Goal: Check status: Check status

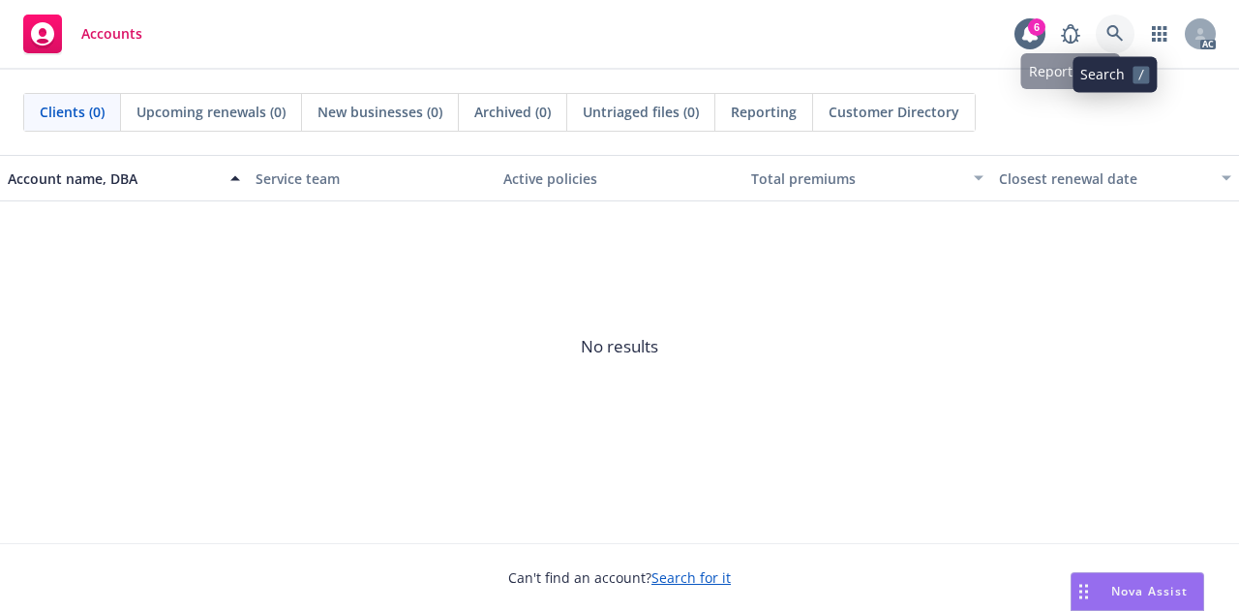
click at [1116, 39] on icon at bounding box center [1114, 33] width 17 height 17
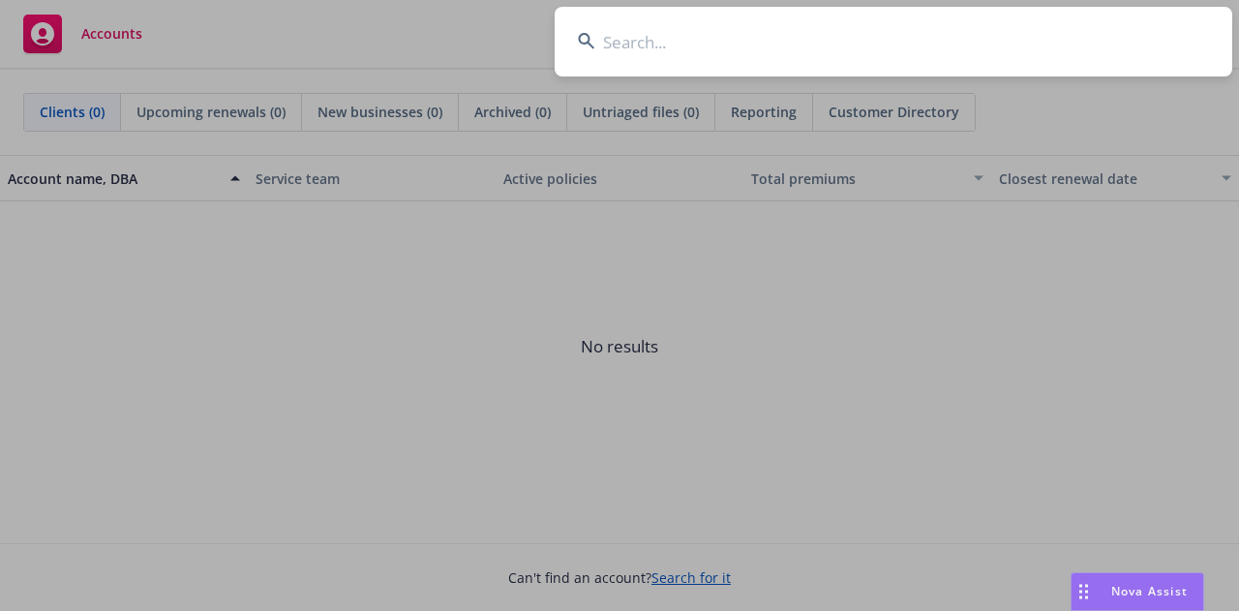
click at [728, 41] on input at bounding box center [893, 42] width 677 height 70
paste input "00bc9151-6f9d-4716-bad4-d8d33e09e5b0"
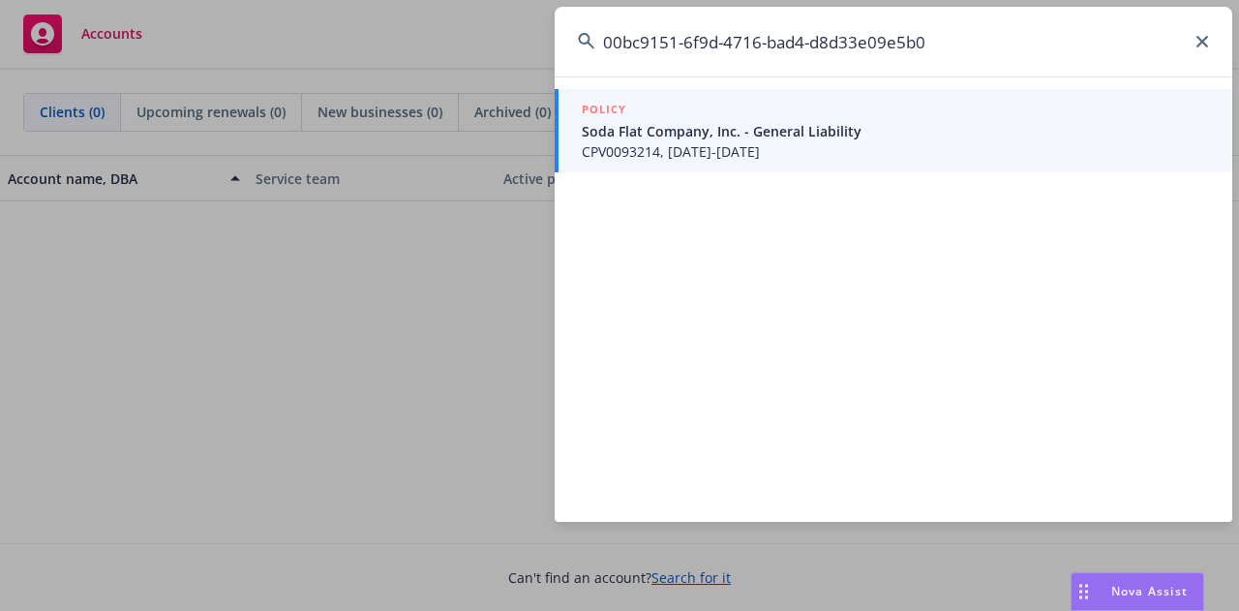
type input "00bc9151-6f9d-4716-bad4-d8d33e09e5b0"
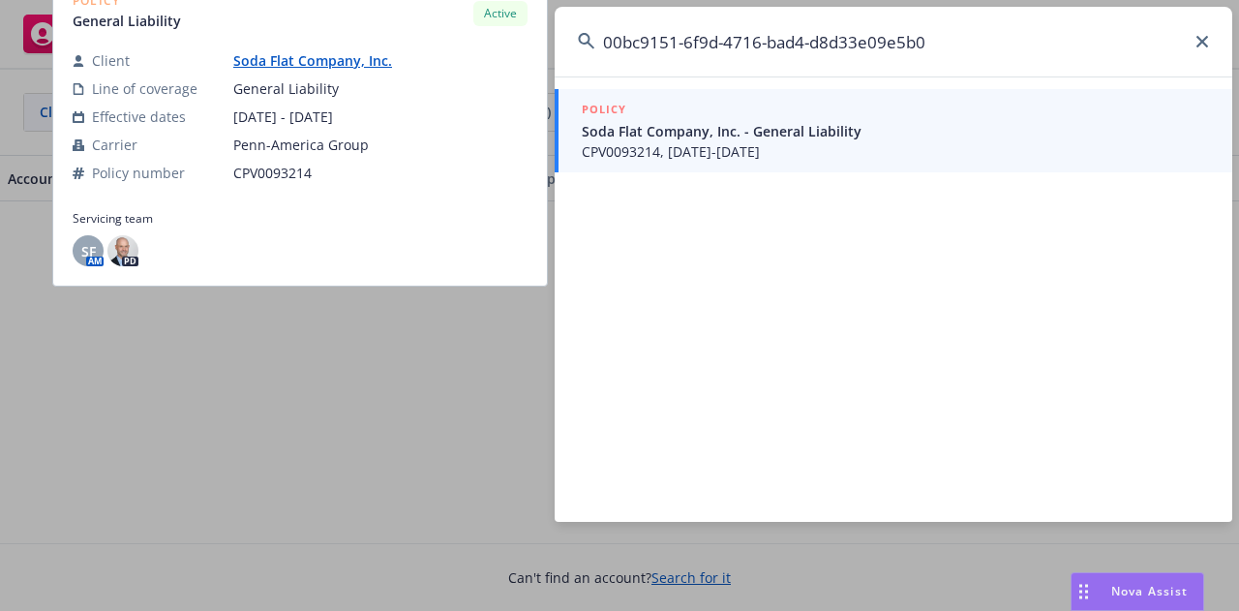
click at [651, 134] on span "Soda Flat Company, Inc. - General Liability" at bounding box center [895, 131] width 627 height 20
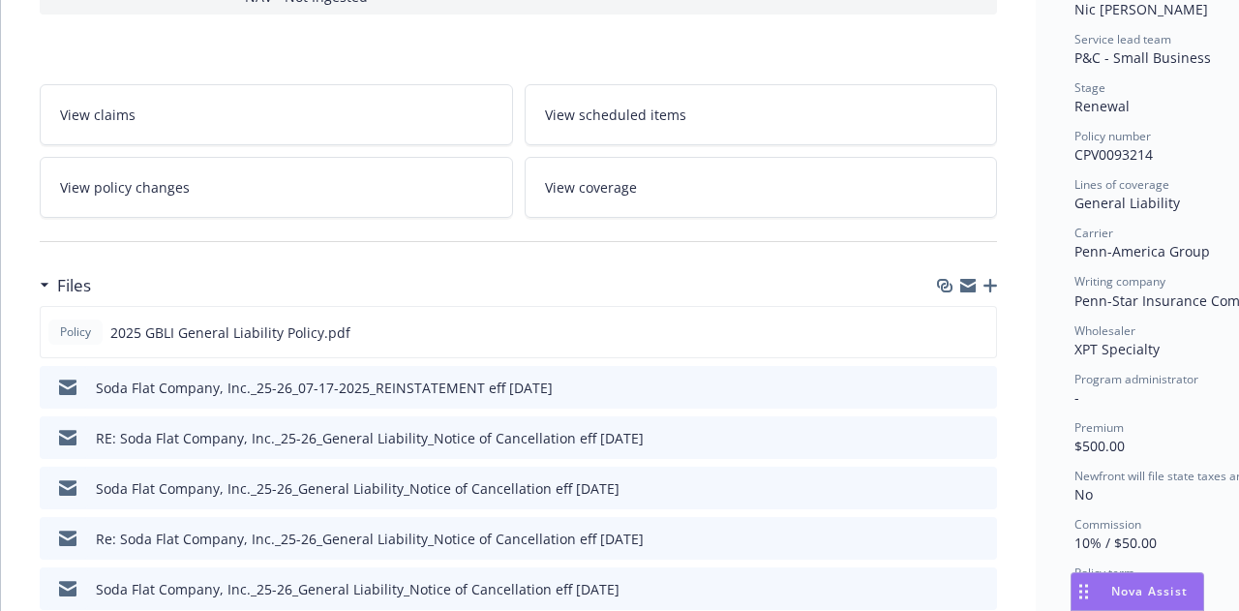
scroll to position [387, 0]
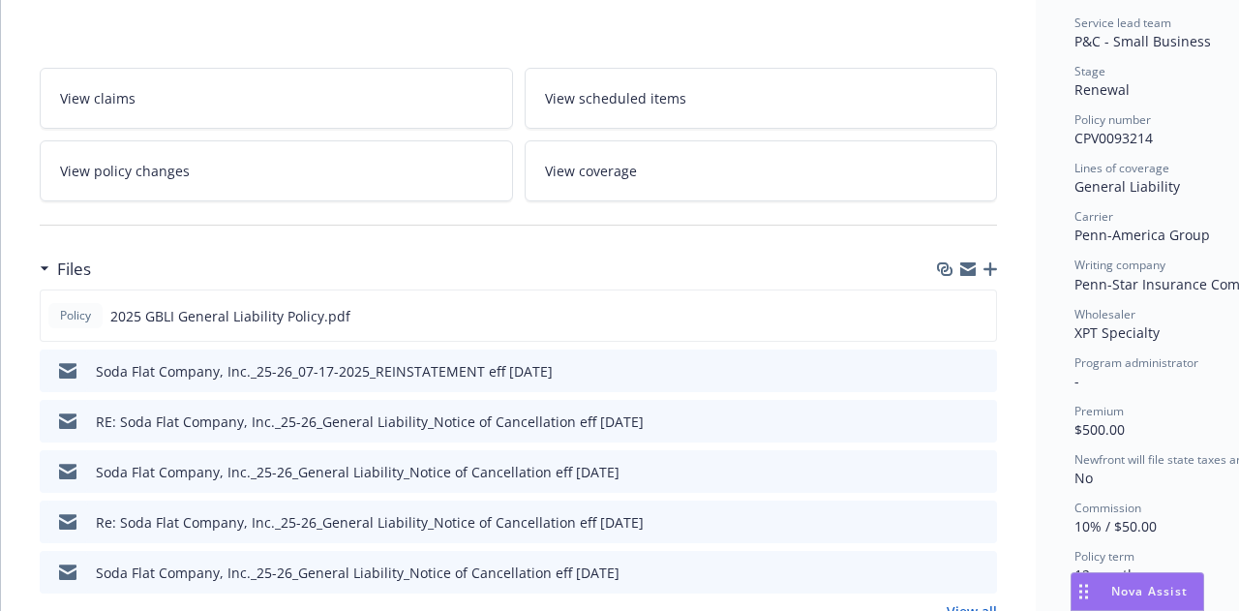
click at [633, 176] on link "View coverage" at bounding box center [761, 170] width 473 height 61
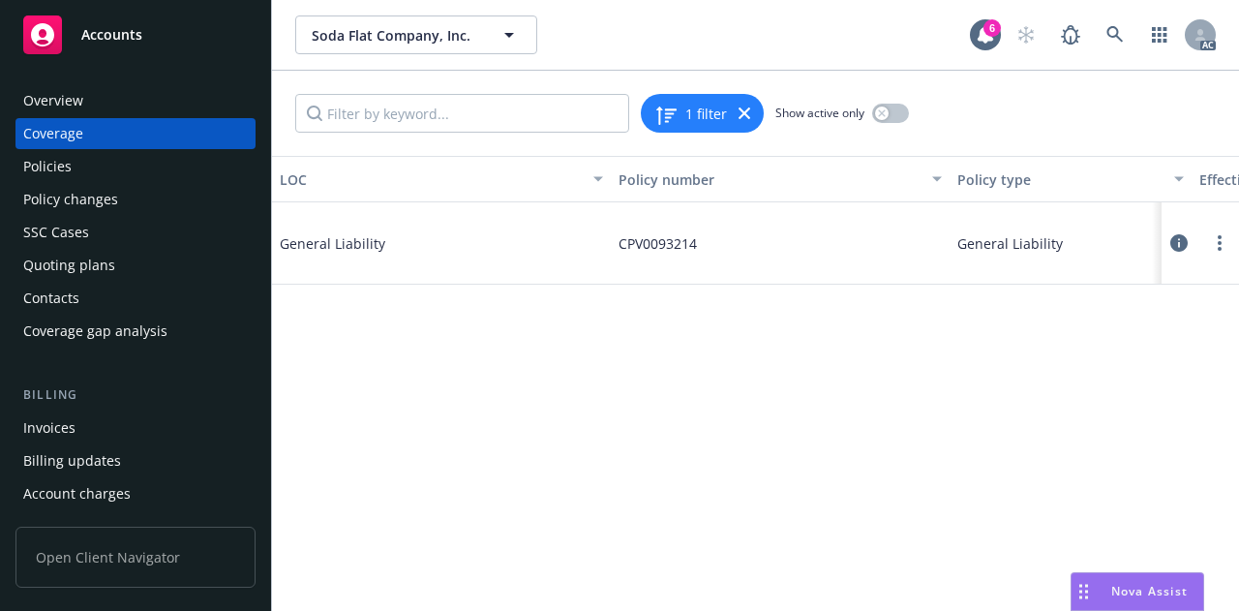
click at [53, 172] on div "Policies" at bounding box center [47, 166] width 48 height 31
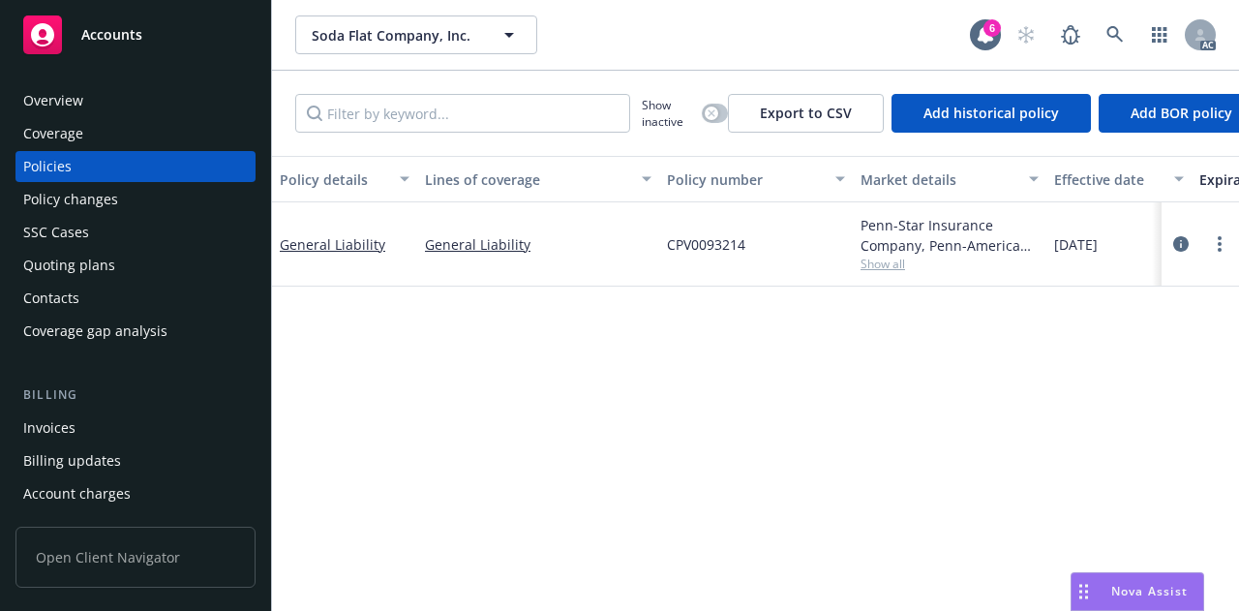
click at [69, 198] on div "Policy changes" at bounding box center [70, 199] width 95 height 31
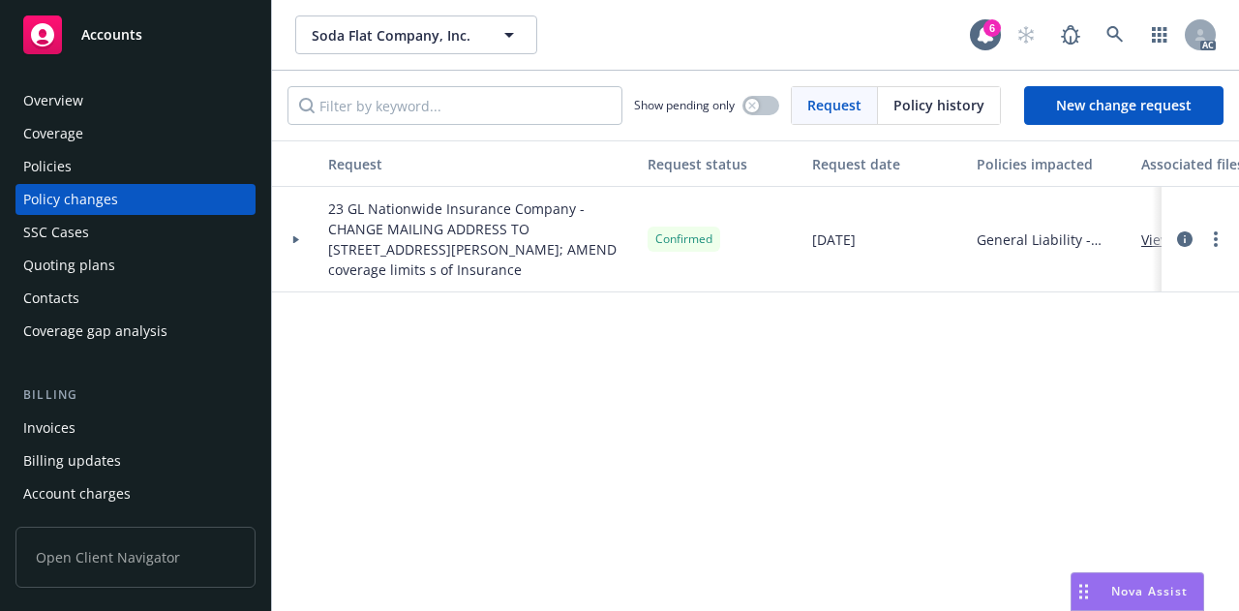
click at [964, 109] on span "Policy history" at bounding box center [938, 105] width 91 height 20
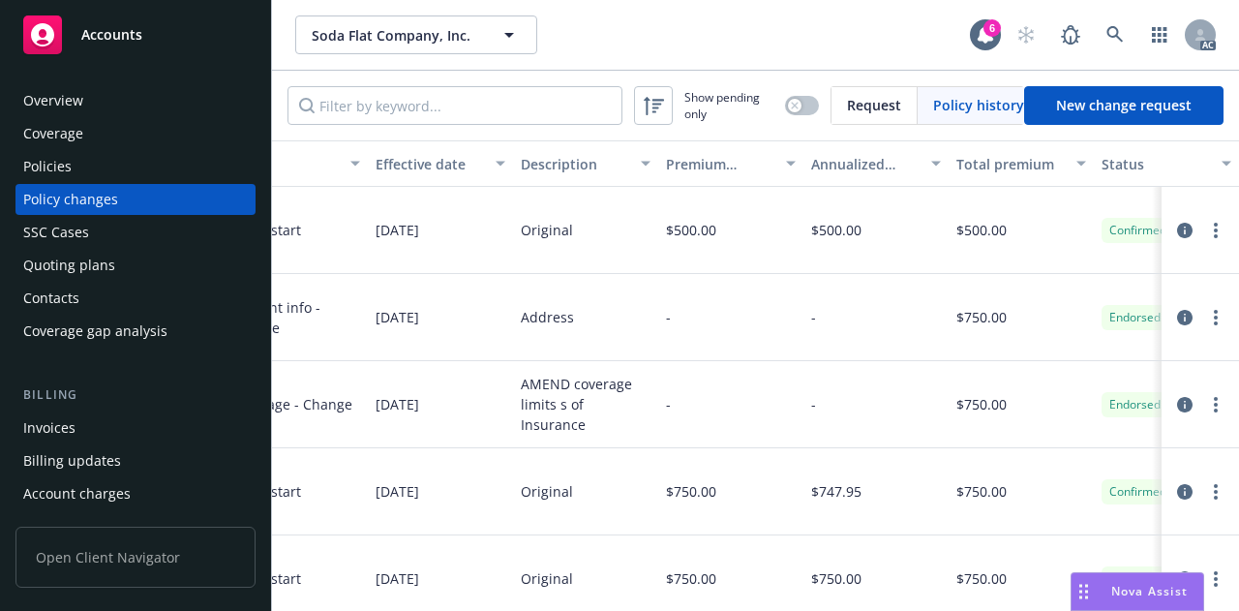
scroll to position [0, 514]
click at [99, 274] on div "Quoting plans" at bounding box center [69, 265] width 92 height 31
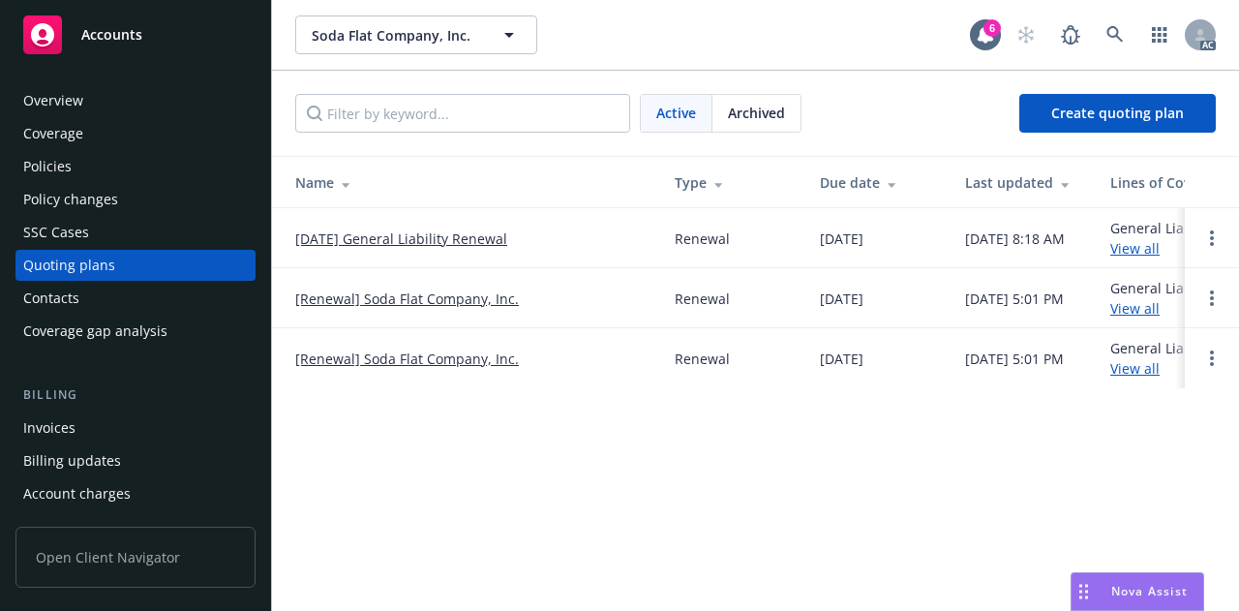
scroll to position [0, 74]
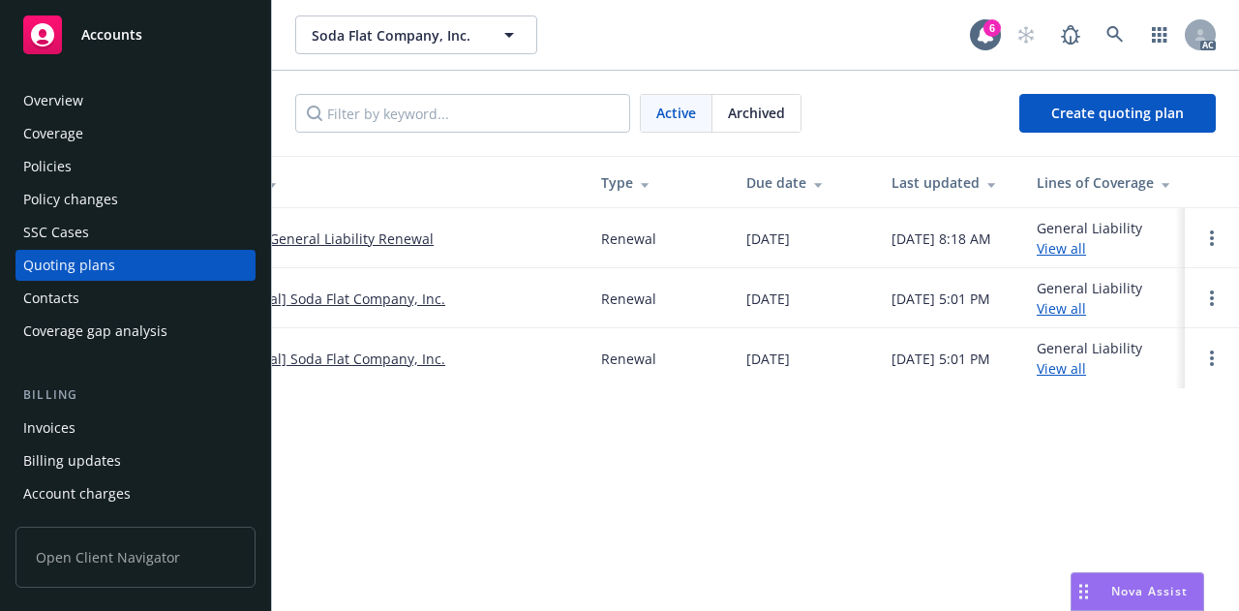
click at [1065, 375] on link "View all" at bounding box center [1061, 368] width 49 height 18
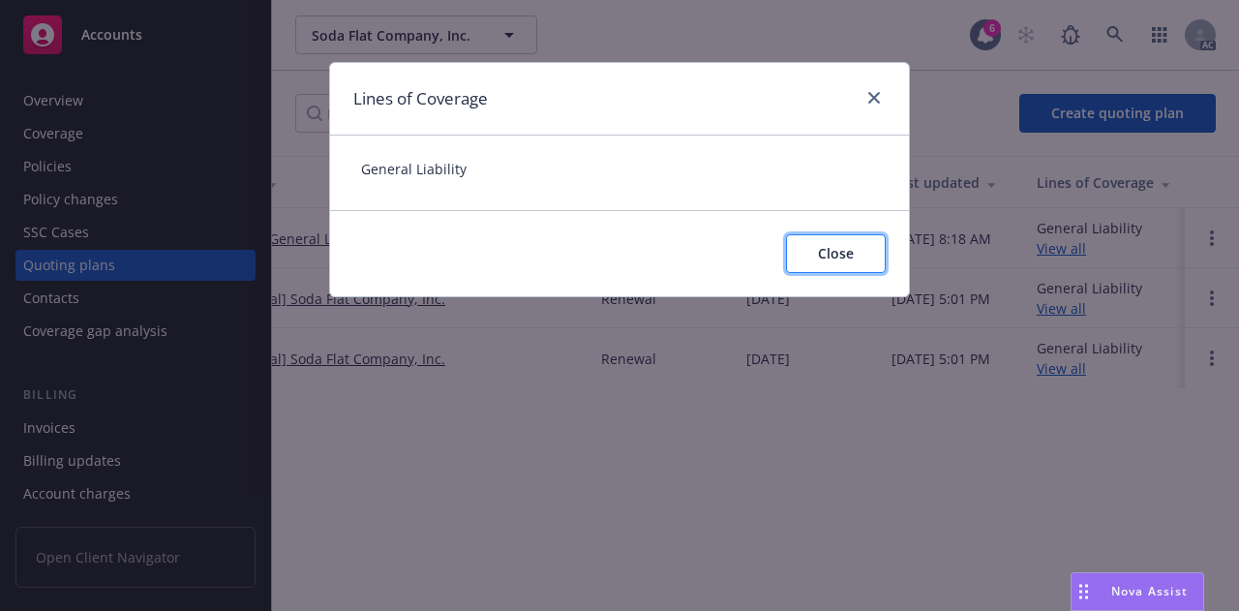
click at [830, 250] on span "Close" at bounding box center [836, 253] width 36 height 18
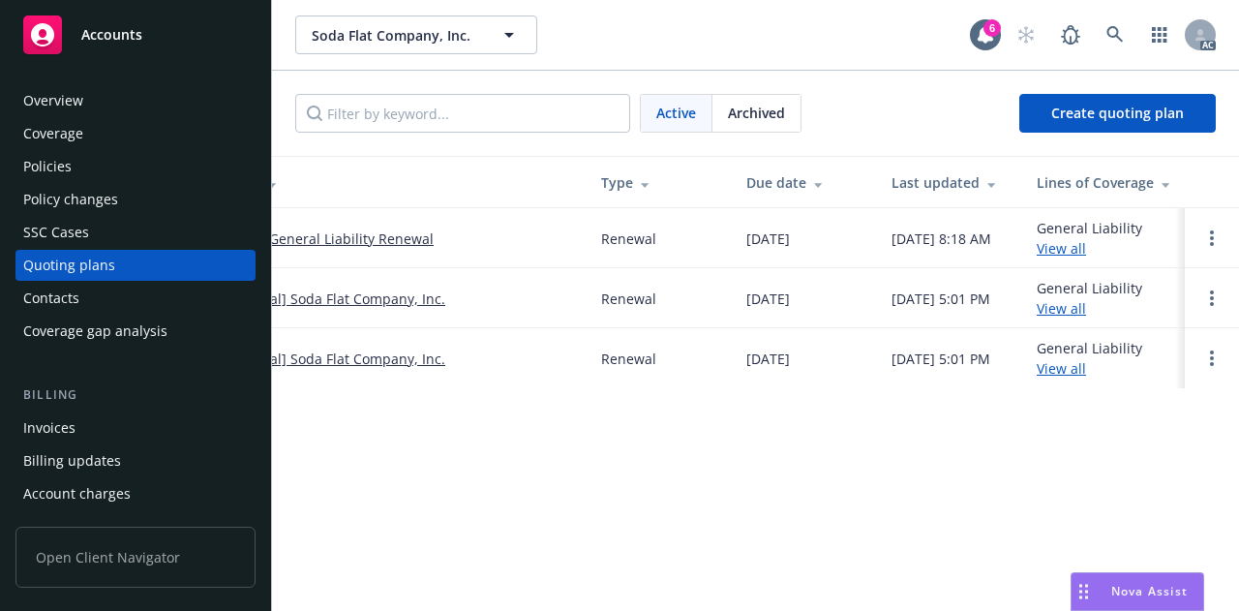
click at [409, 364] on link "[Renewal] Soda Flat Company, Inc." at bounding box center [334, 358] width 224 height 20
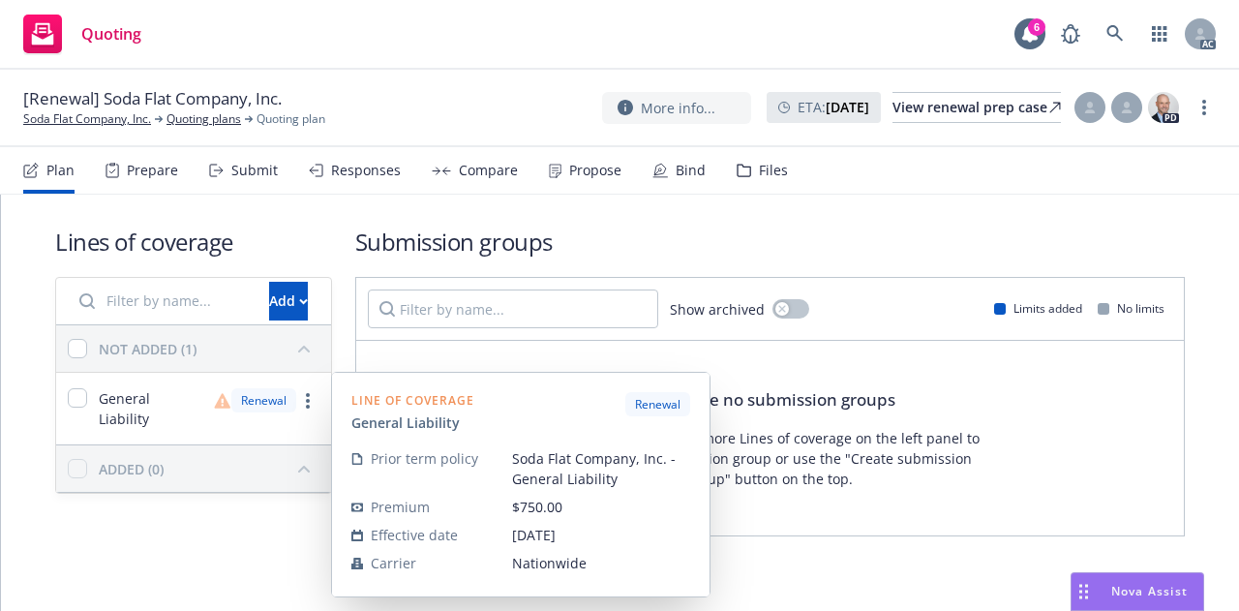
drag, startPoint x: 155, startPoint y: 409, endPoint x: 169, endPoint y: 409, distance: 14.5
click at [160, 409] on span "General Liability" at bounding box center [151, 408] width 104 height 41
checkbox input "true"
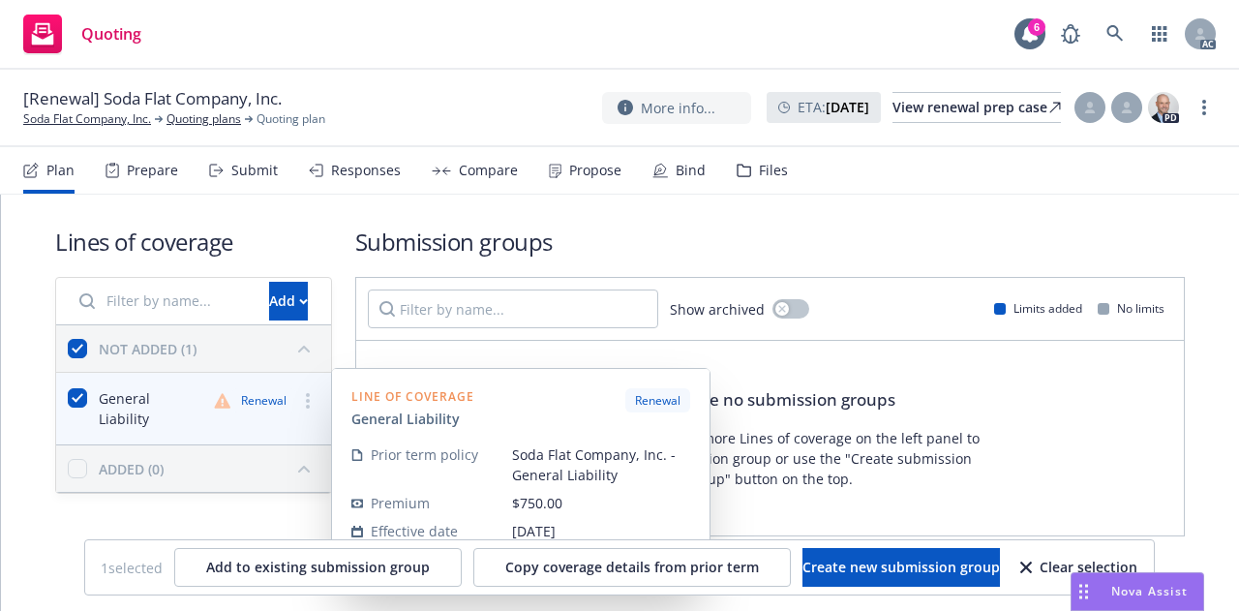
scroll to position [11, 0]
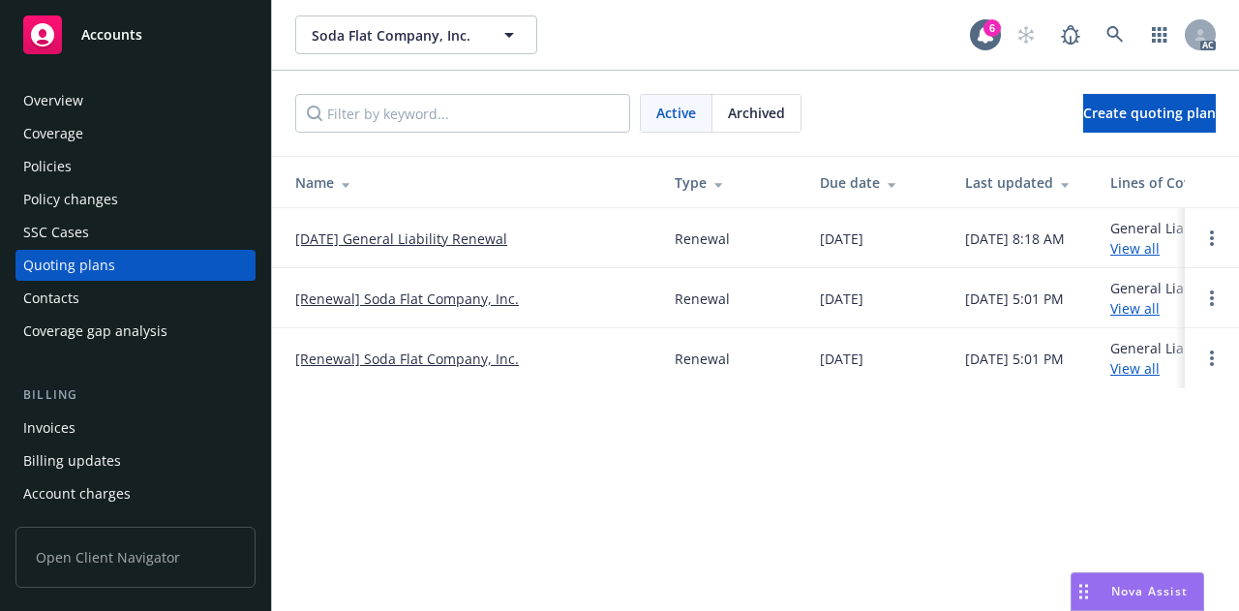
click at [102, 340] on div "Coverage gap analysis" at bounding box center [95, 331] width 144 height 31
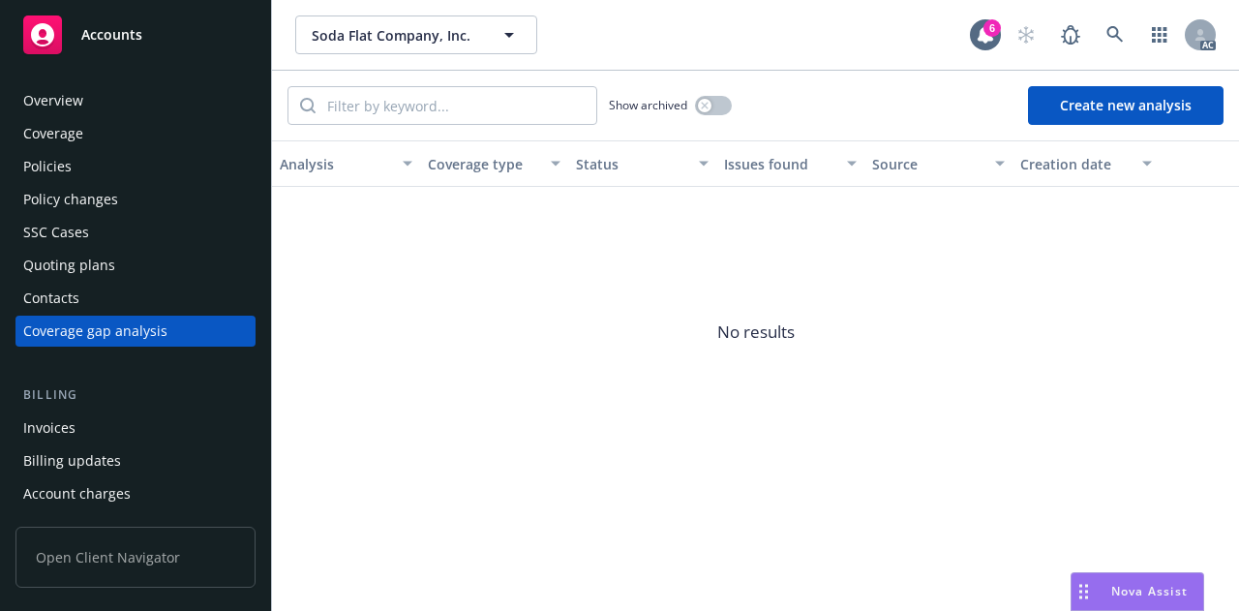
click at [118, 486] on div "Account charges" at bounding box center [76, 493] width 107 height 31
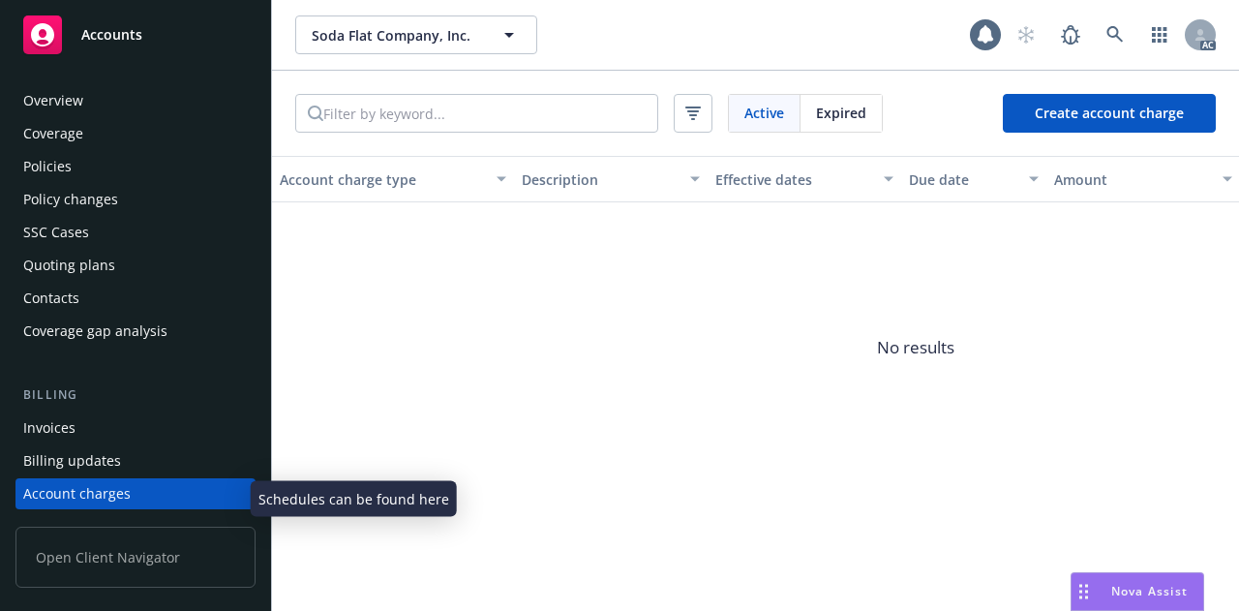
scroll to position [157, 0]
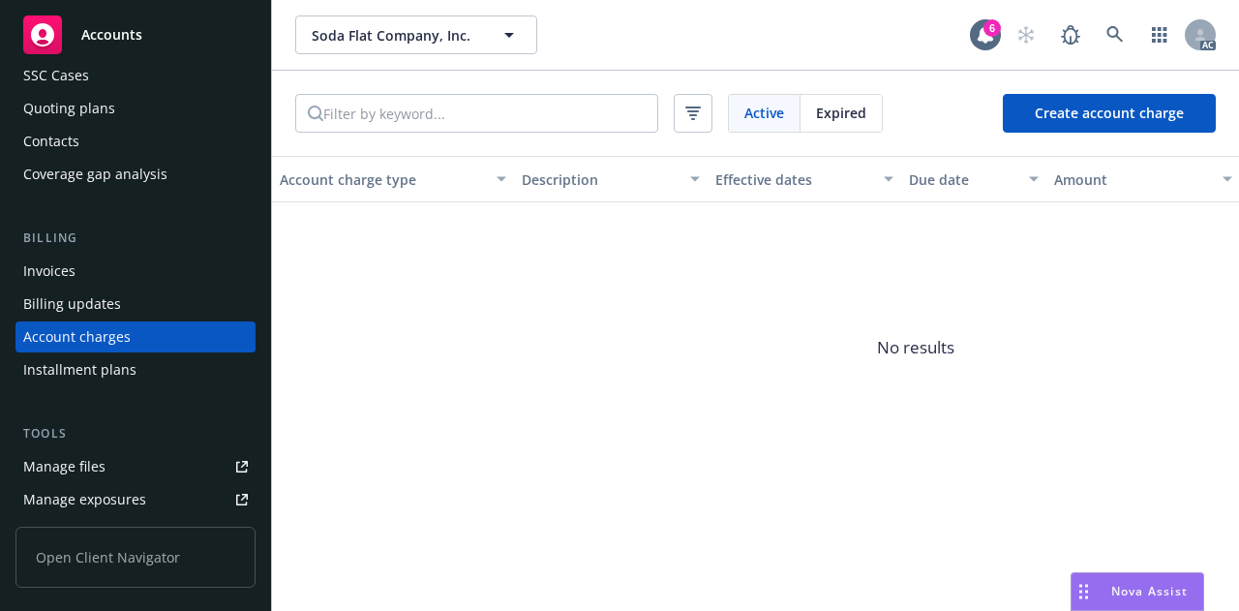
click at [93, 365] on div "Installment plans" at bounding box center [79, 369] width 113 height 31
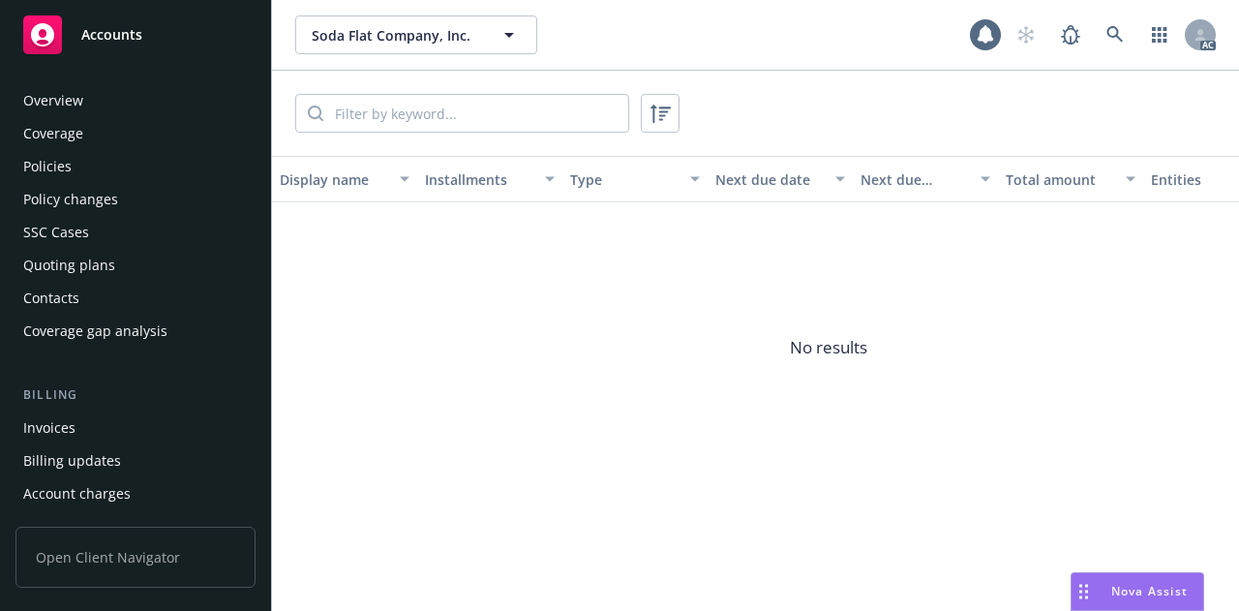
scroll to position [190, 0]
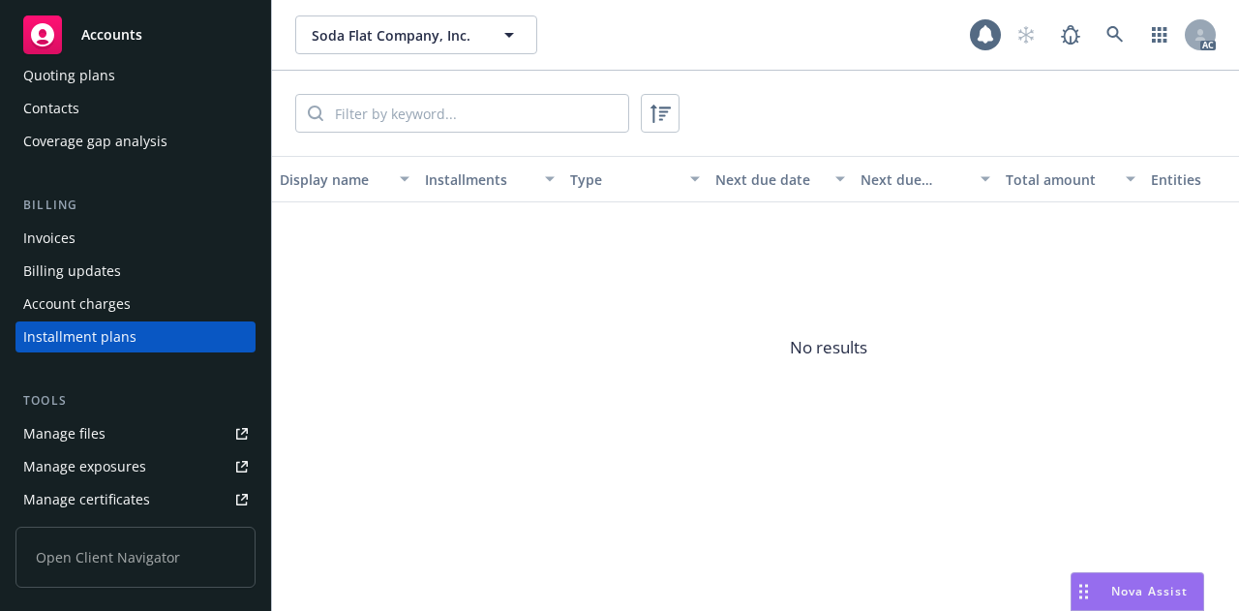
click at [77, 277] on div "Billing updates" at bounding box center [72, 271] width 98 height 31
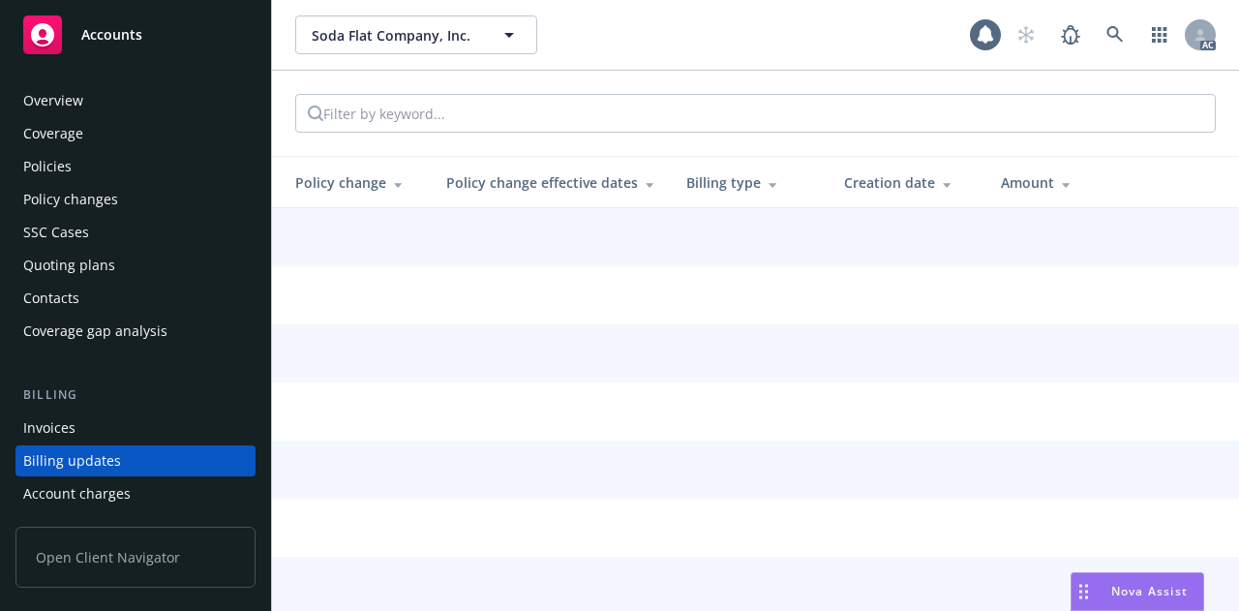
scroll to position [124, 0]
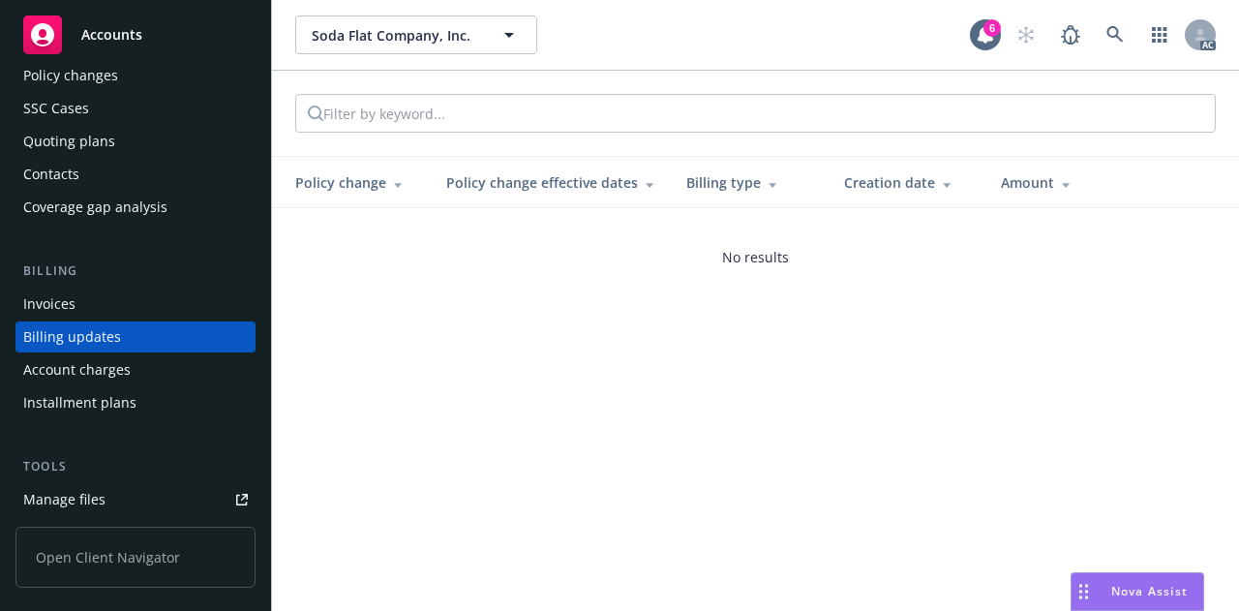
click at [87, 298] on div "Invoices" at bounding box center [135, 303] width 225 height 31
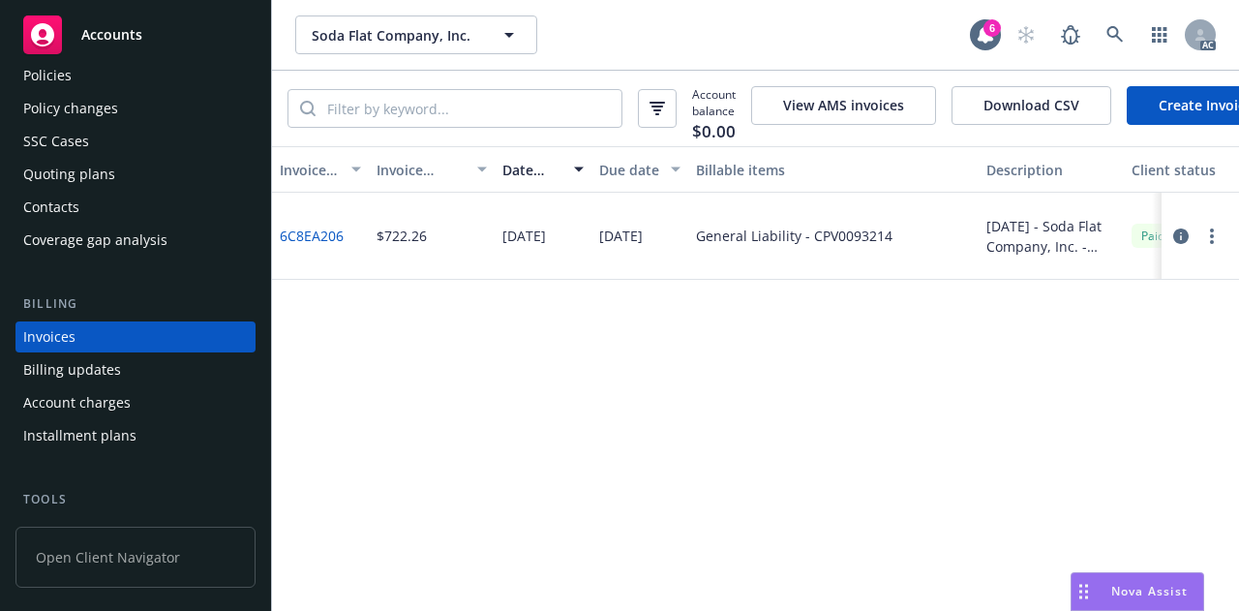
click at [76, 80] on div "Policies" at bounding box center [135, 75] width 225 height 31
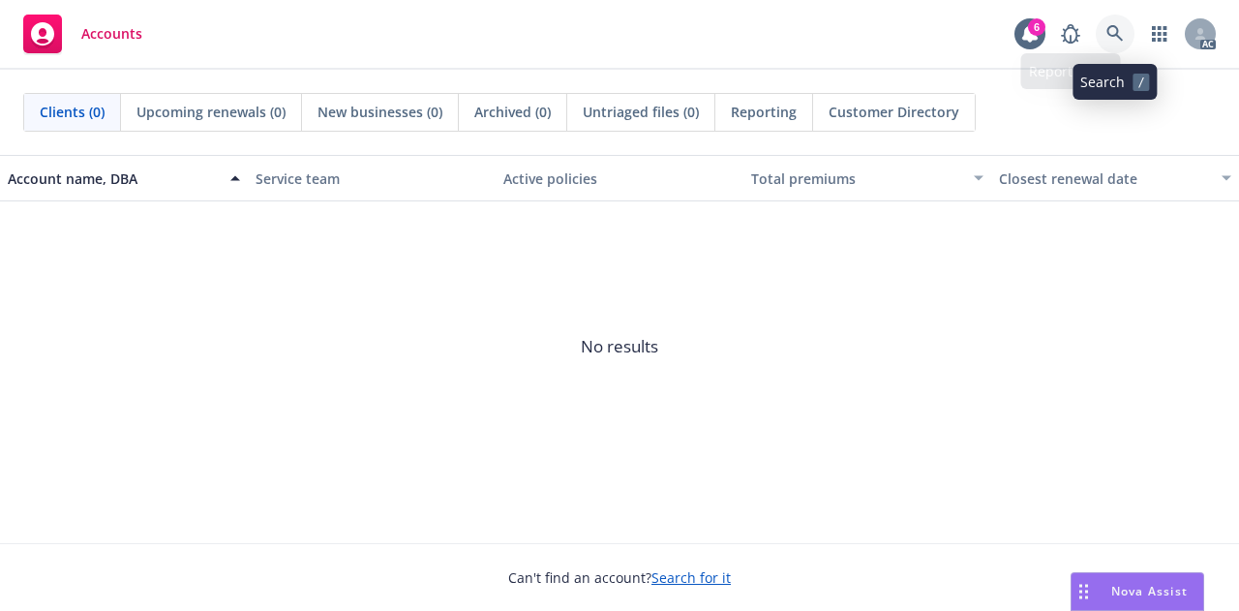
click at [1110, 33] on icon at bounding box center [1114, 33] width 17 height 17
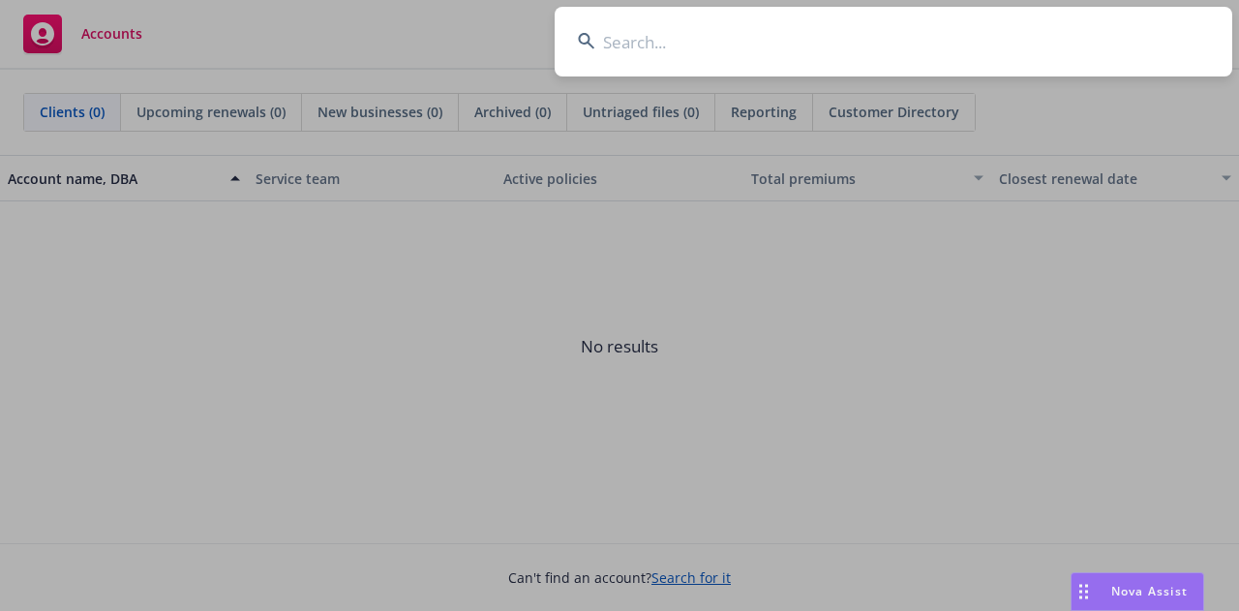
click at [690, 43] on input at bounding box center [893, 42] width 677 height 70
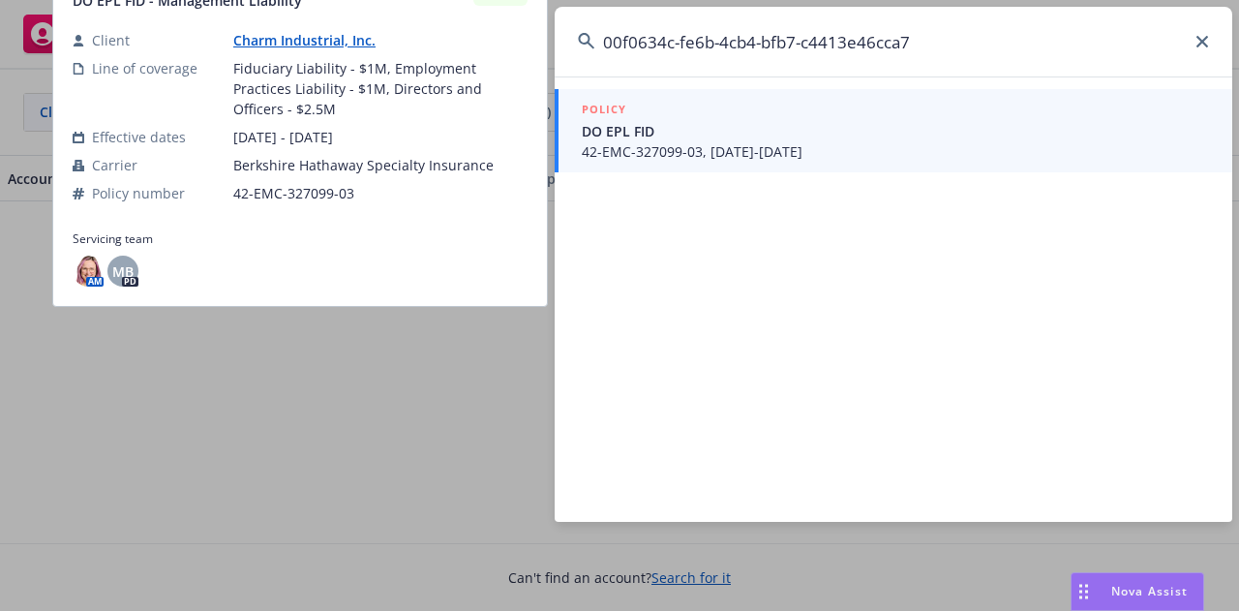
type input "00f0634c-fe6b-4cb4-bfb7-c4413e46cca7"
click at [693, 144] on span "42-EMC-327099-03, 06/01/2025-06/01/2026" at bounding box center [895, 151] width 627 height 20
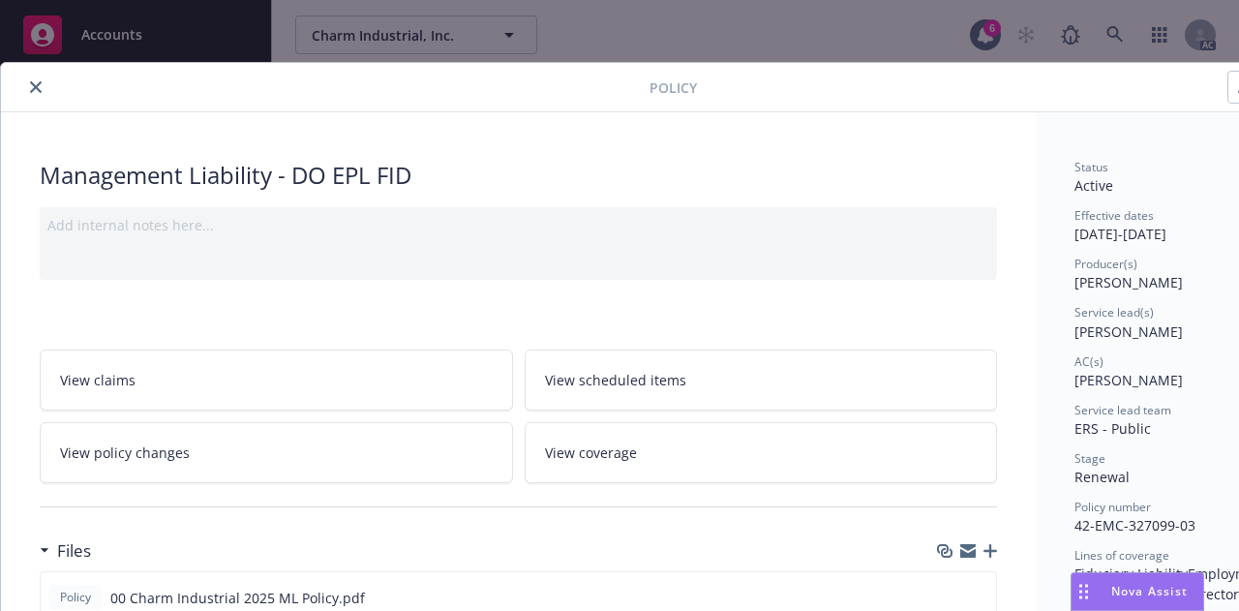
drag, startPoint x: 862, startPoint y: 88, endPoint x: 739, endPoint y: 87, distance: 122.9
click at [741, 87] on div at bounding box center [1009, 87] width 625 height 33
click at [730, 89] on div at bounding box center [1009, 87] width 625 height 33
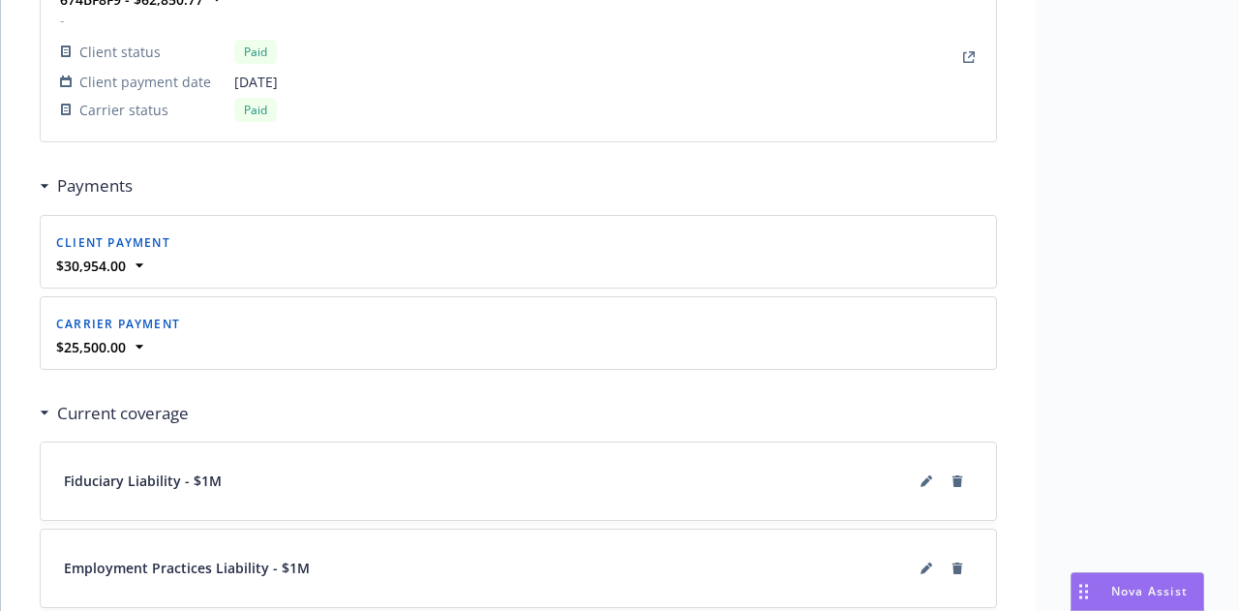
scroll to position [1582, 0]
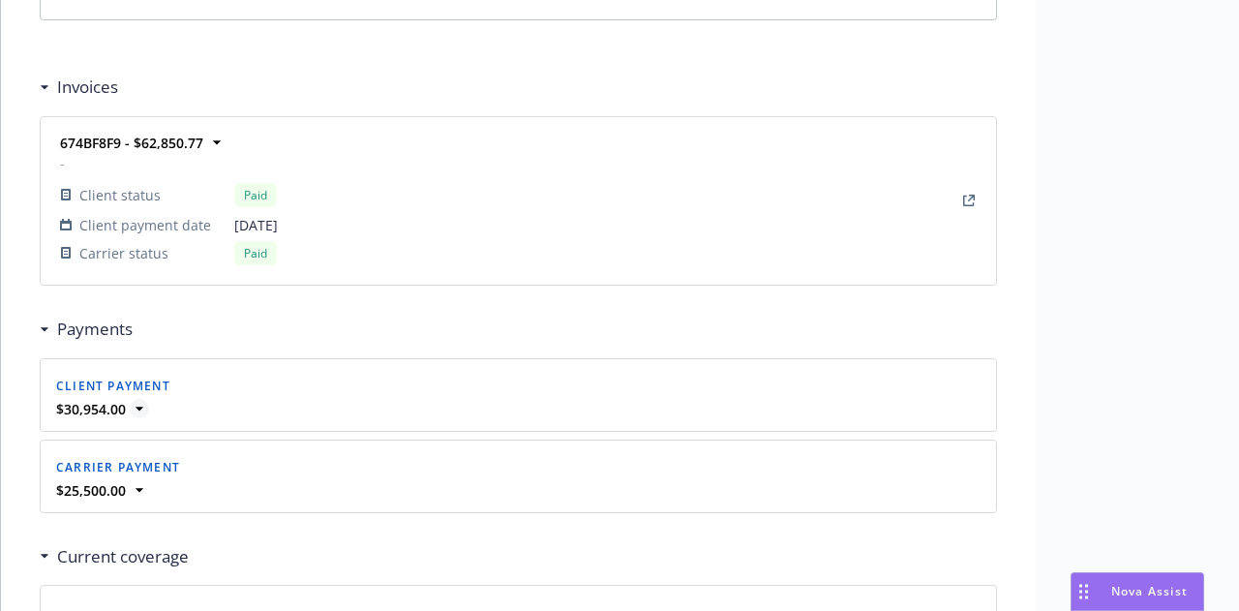
click at [140, 403] on icon at bounding box center [139, 408] width 19 height 19
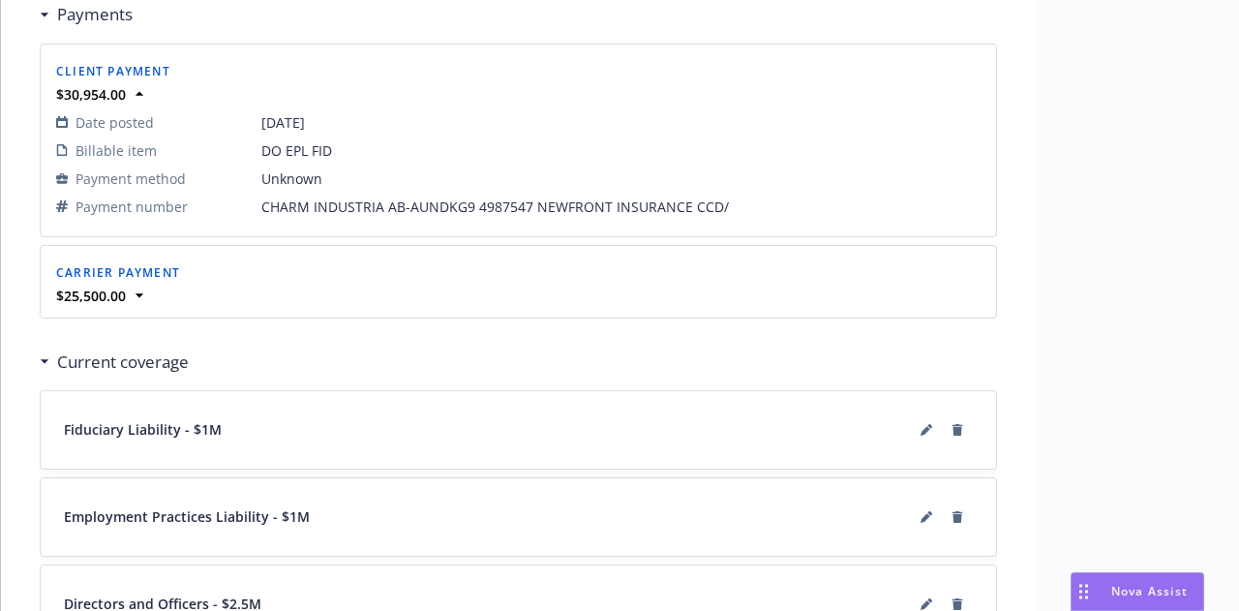
scroll to position [1896, 0]
drag, startPoint x: 134, startPoint y: 295, endPoint x: 432, endPoint y: 300, distance: 298.1
click at [137, 295] on icon at bounding box center [139, 295] width 19 height 19
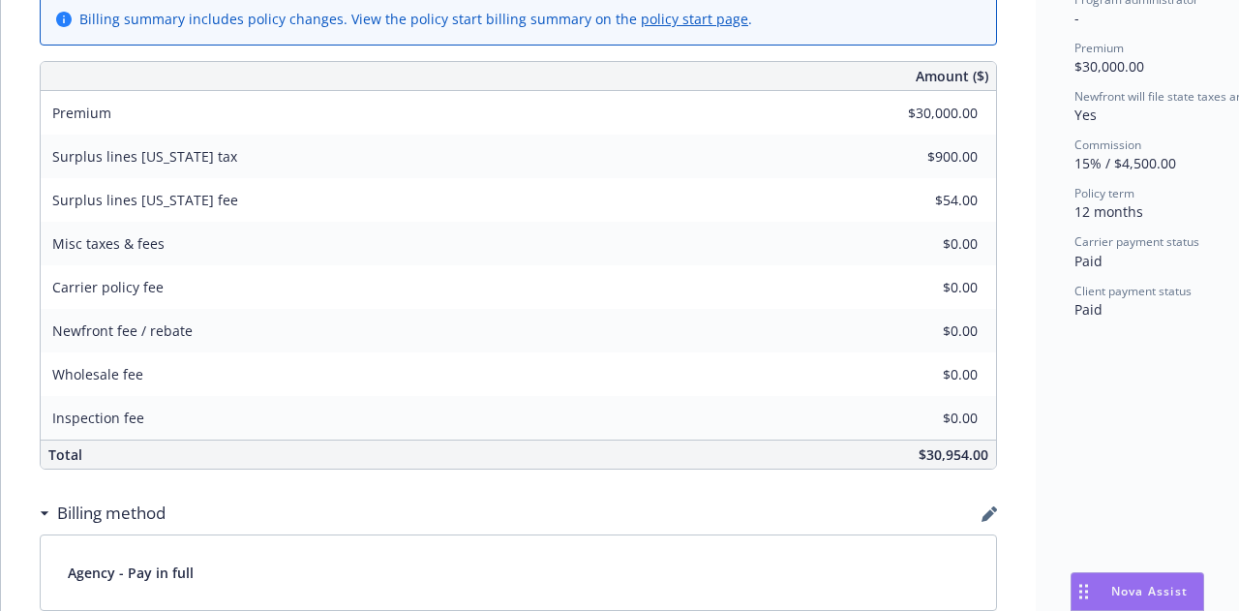
scroll to position [735, 0]
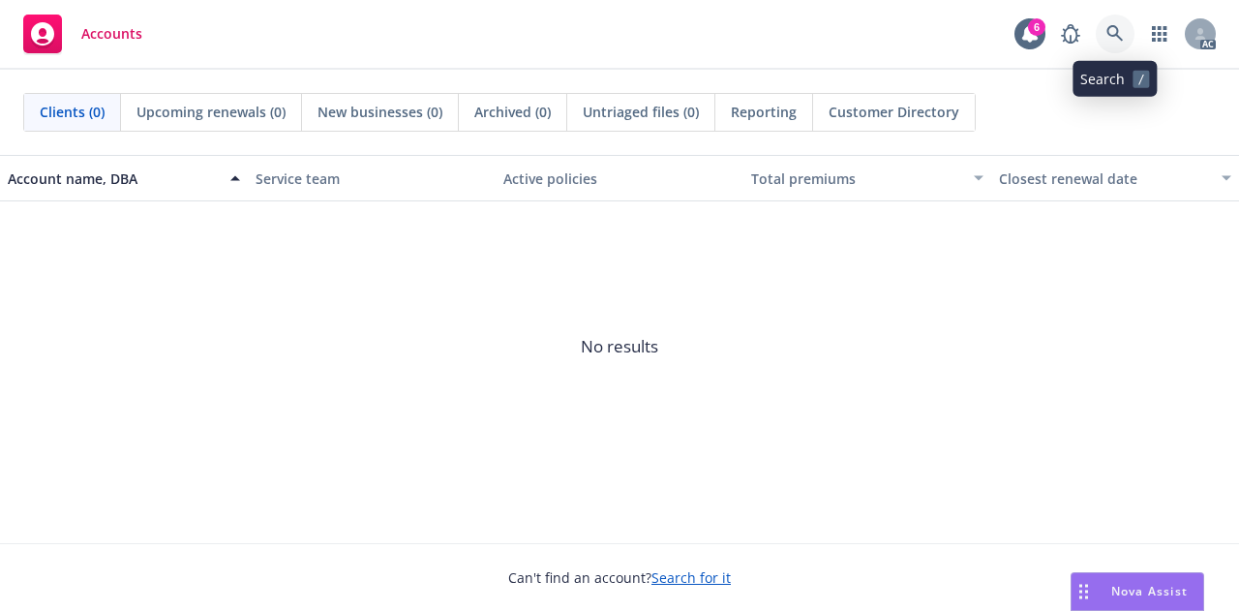
click at [1099, 34] on link at bounding box center [1115, 34] width 39 height 39
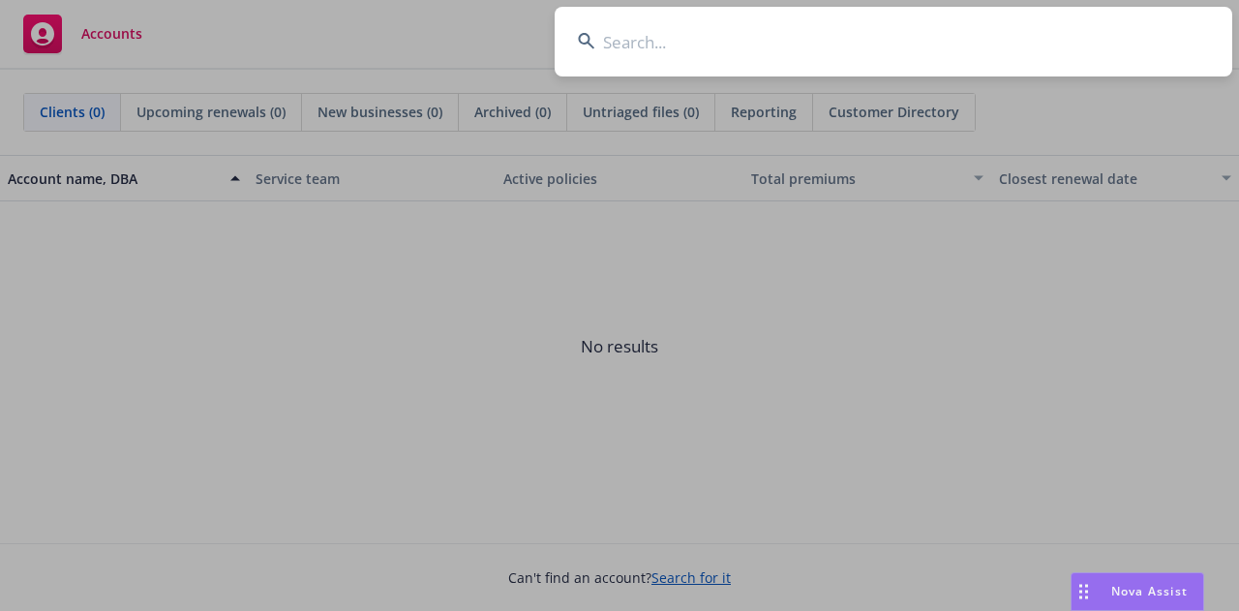
click at [682, 34] on input at bounding box center [893, 42] width 677 height 70
type input "1137d0ad-8142-4e82-87cf-8d96e1d244f1"
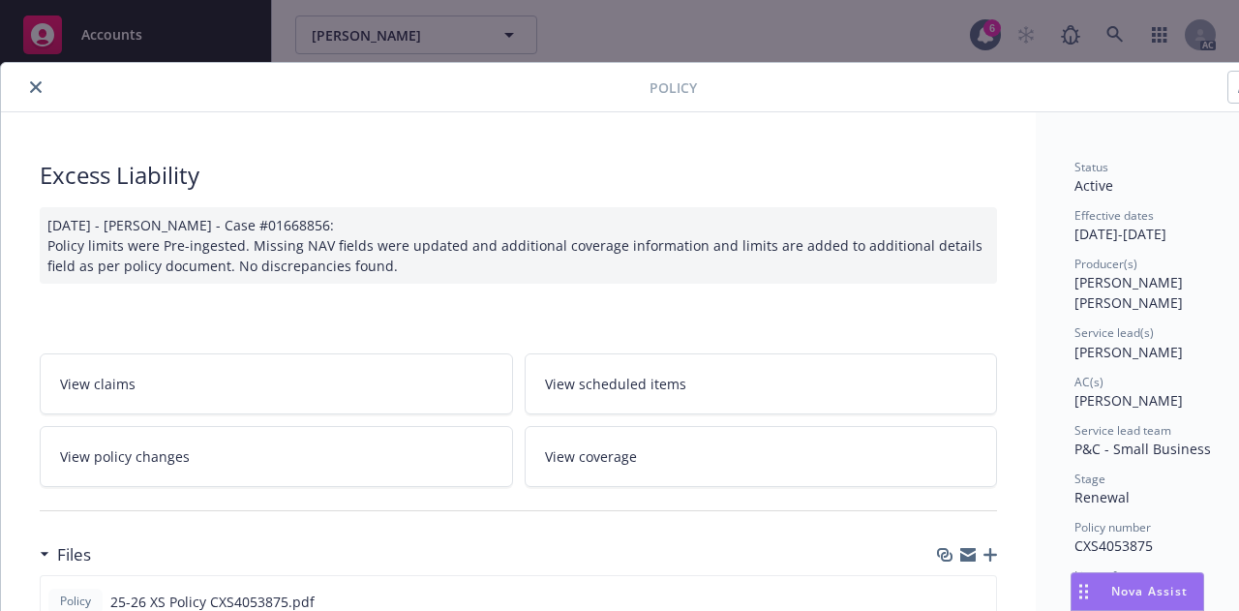
click at [814, 38] on div "Policy Excess Liability [DATE] - [PERSON_NAME] - Case #01668856: Policy limits …" at bounding box center [619, 305] width 1239 height 611
drag, startPoint x: 909, startPoint y: 53, endPoint x: 918, endPoint y: 68, distance: 17.4
click at [909, 53] on div "Policy Excess Liability 07/03/2025 - Srilakshmi Netela - Case #01668856: Policy…" at bounding box center [619, 305] width 1239 height 611
click at [868, 45] on div "Policy Excess Liability 07/03/2025 - Srilakshmi Netela - Case #01668856: Policy…" at bounding box center [619, 305] width 1239 height 611
click at [15, 80] on div at bounding box center [329, 86] width 641 height 23
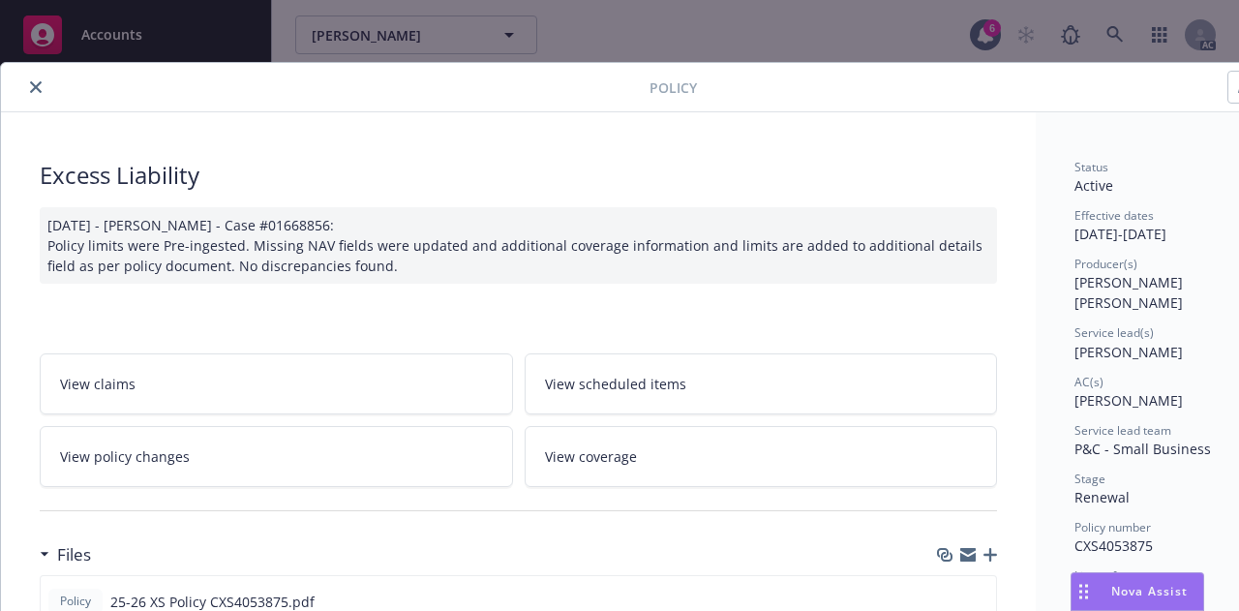
click at [31, 89] on icon "close" at bounding box center [36, 87] width 12 height 12
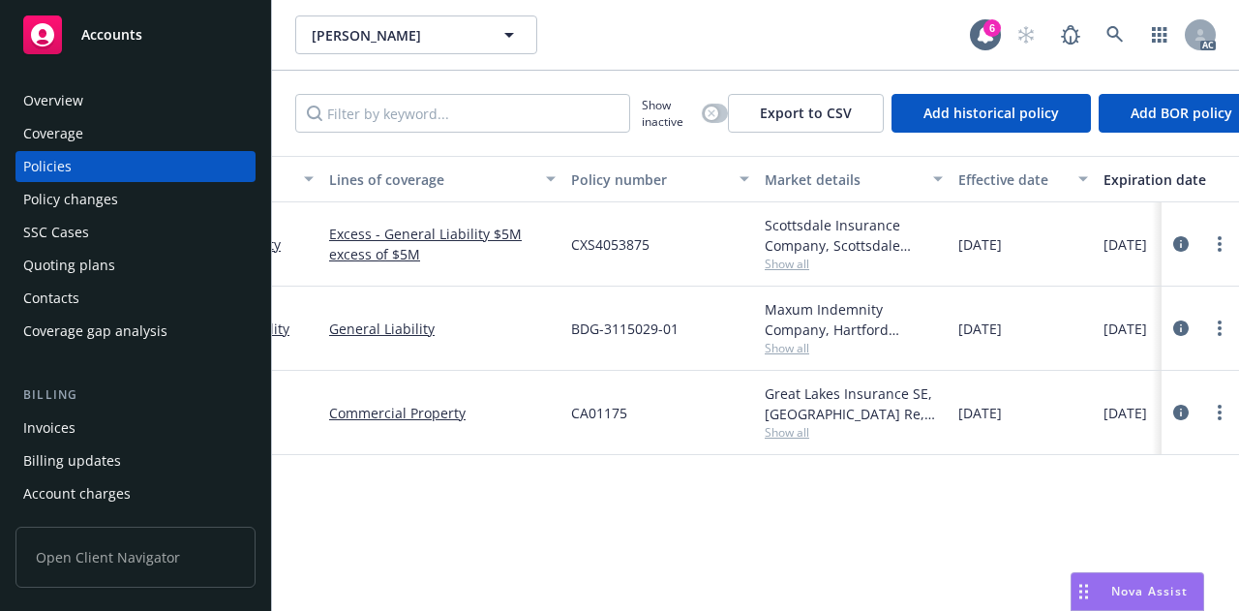
scroll to position [0, 95]
click at [793, 266] on span "Show all" at bounding box center [855, 264] width 178 height 16
click at [847, 538] on div "Policy details Lines of coverage Policy number Market details Effective date Ex…" at bounding box center [755, 376] width 967 height 440
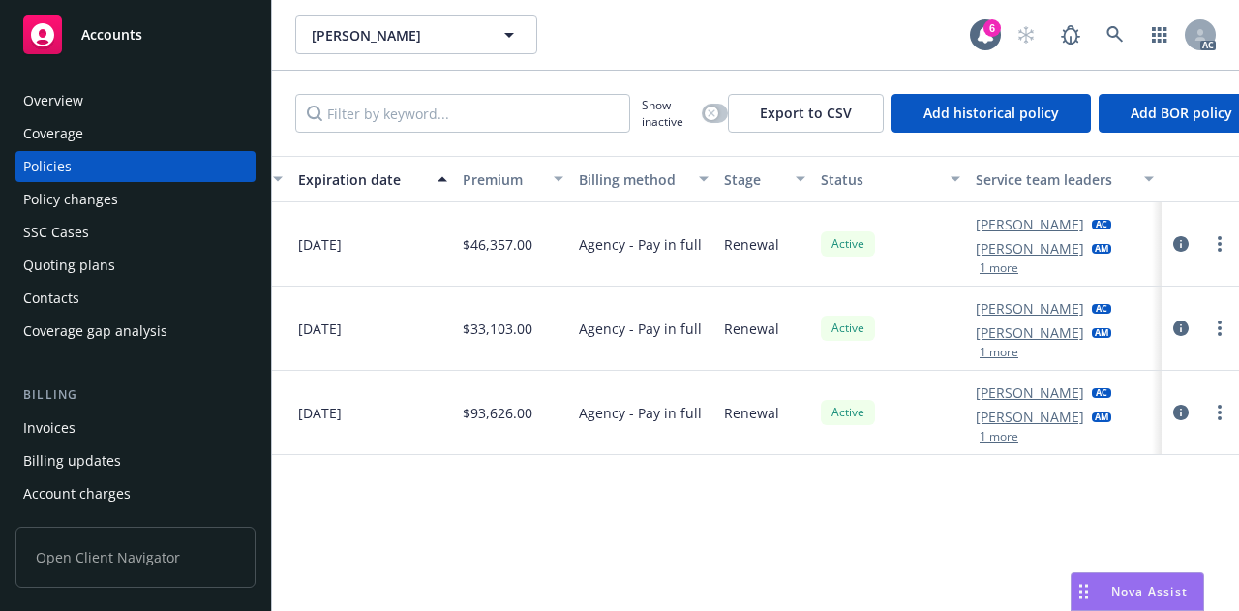
scroll to position [0, 0]
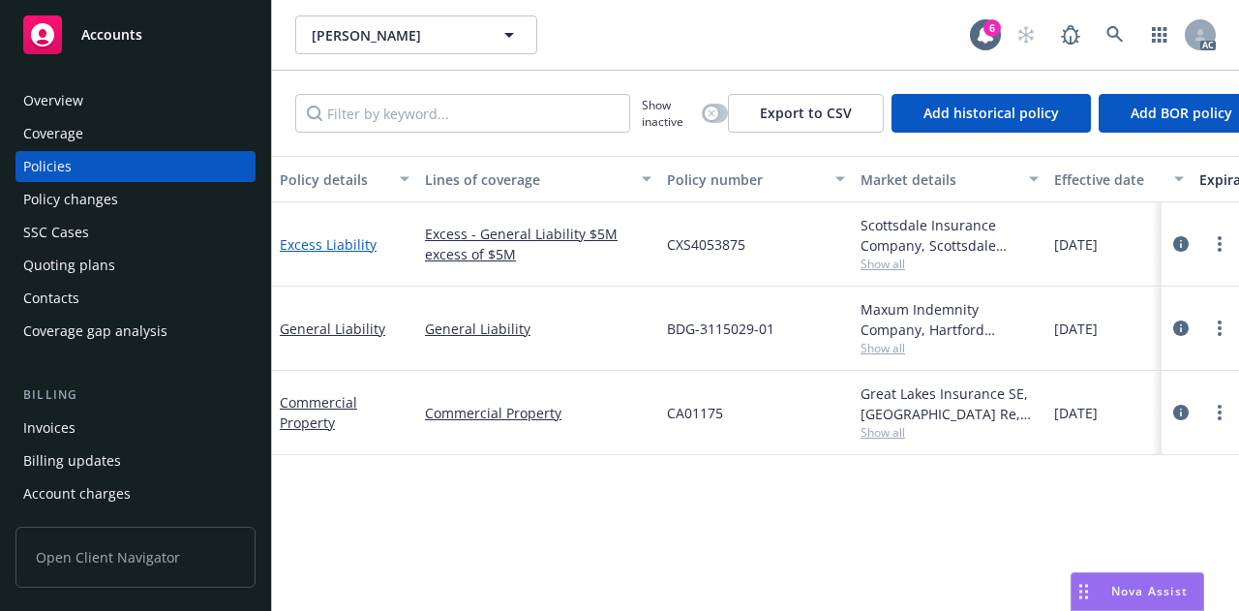
click at [346, 246] on link "Excess Liability" at bounding box center [328, 244] width 97 height 18
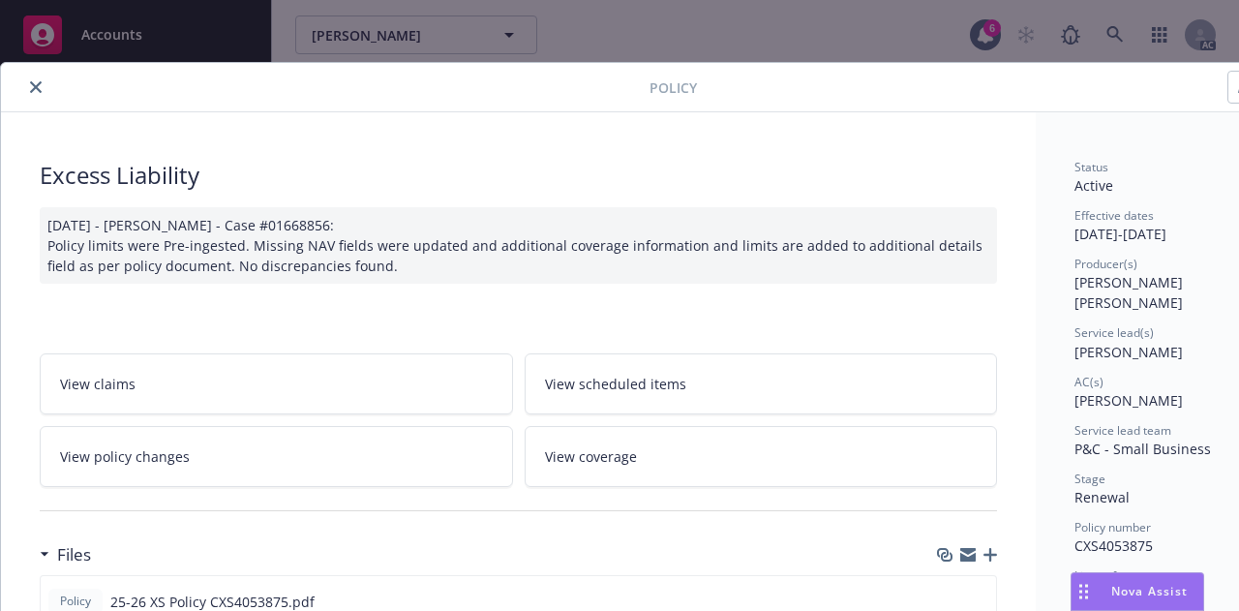
click at [198, 398] on link "View claims" at bounding box center [276, 383] width 473 height 61
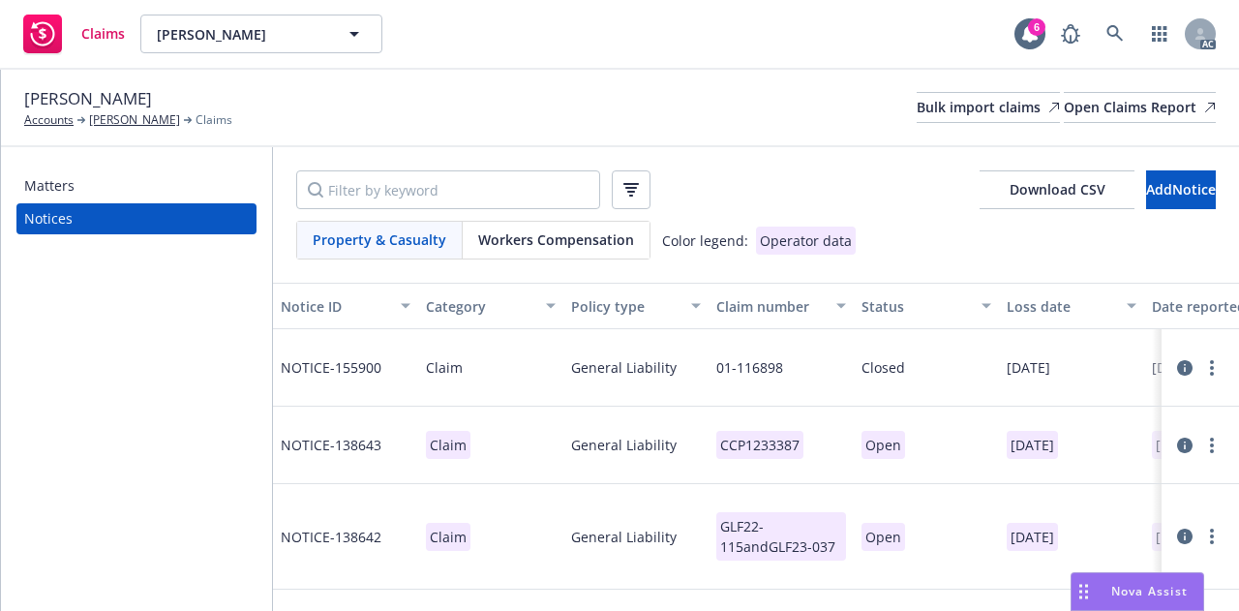
click at [530, 249] on span "Workers Compensation" at bounding box center [556, 239] width 156 height 20
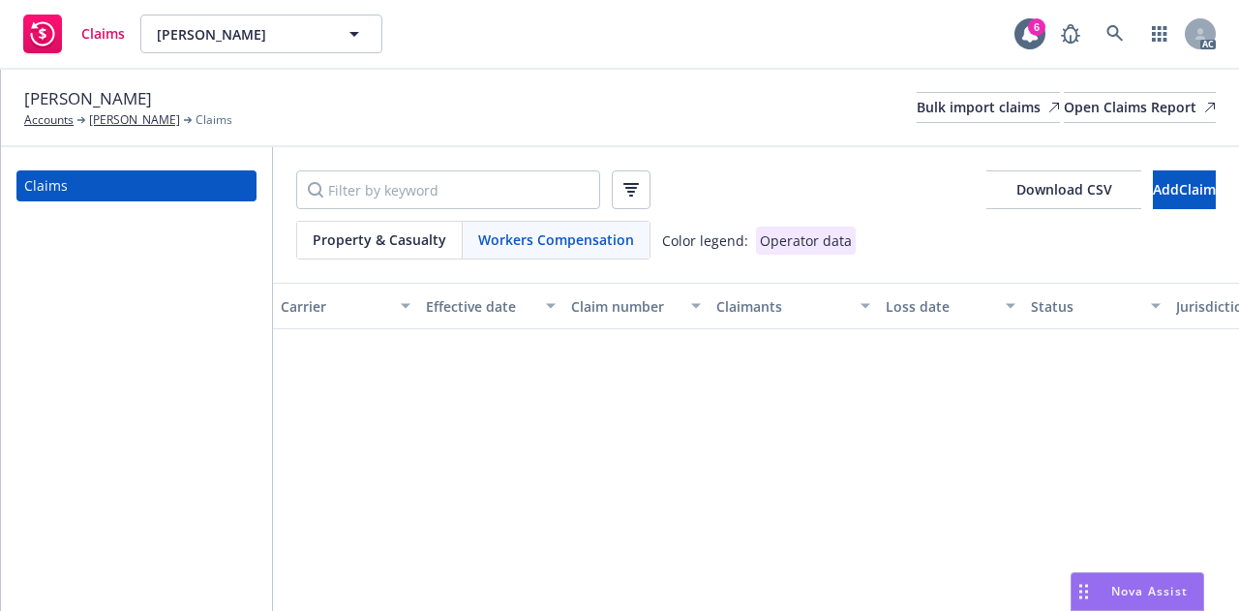
click at [380, 256] on div "Property & Casualty" at bounding box center [379, 240] width 165 height 37
